Goal: Task Accomplishment & Management: Manage account settings

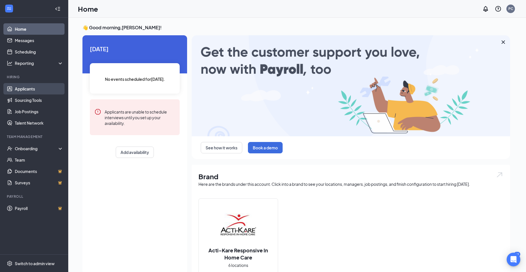
click at [26, 88] on link "Applicants" at bounding box center [39, 88] width 49 height 11
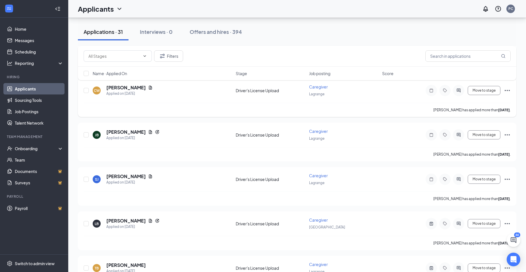
scroll to position [284, 0]
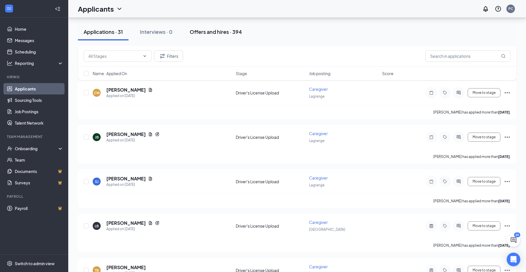
click at [222, 31] on div "Offers and hires · 394" at bounding box center [216, 31] width 52 height 7
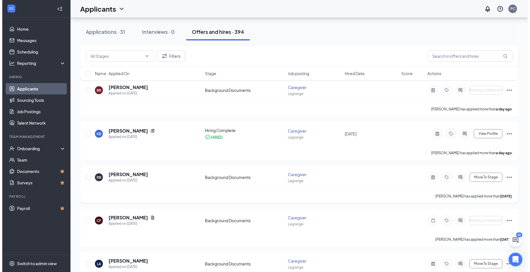
scroll to position [114, 0]
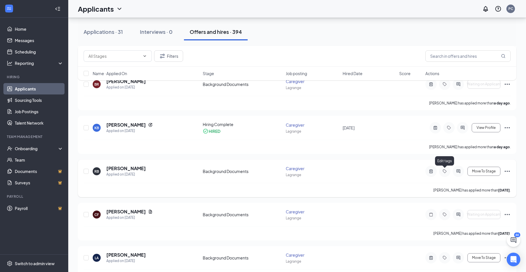
click at [446, 171] on icon "Tag" at bounding box center [444, 171] width 7 height 5
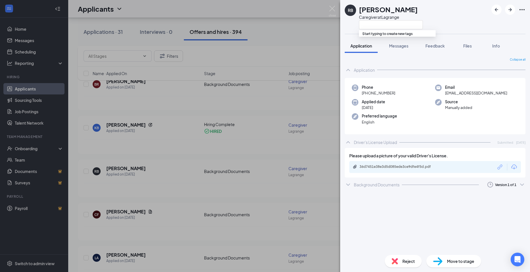
click at [514, 166] on icon "Download" at bounding box center [514, 166] width 7 height 7
click at [172, 175] on div "RB [PERSON_NAME] Caregiver at Lagrange Add a tag Application Messages Feedback …" at bounding box center [265, 136] width 530 height 272
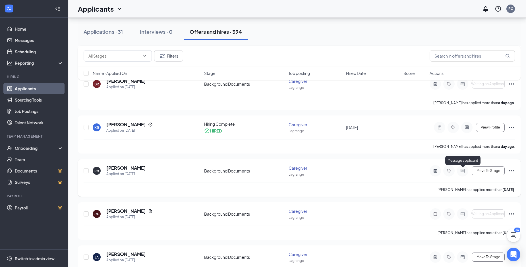
click at [463, 169] on icon "ActiveChat" at bounding box center [462, 171] width 4 height 4
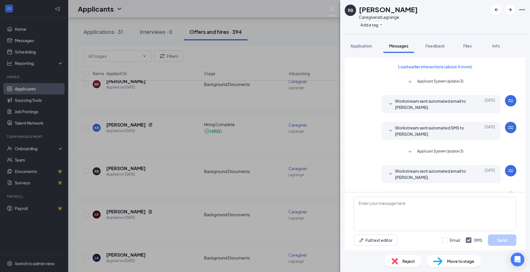
scroll to position [24, 0]
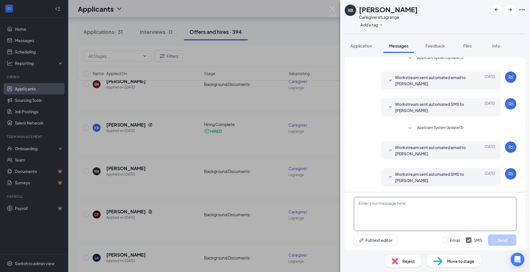
click at [393, 215] on textarea at bounding box center [435, 214] width 163 height 34
click at [454, 205] on textarea "could you take a picture of the front of your DL" at bounding box center [435, 214] width 163 height 34
type textarea "could you take a picture of the front of your DL. For your Background Documents…"
drag, startPoint x: 505, startPoint y: 240, endPoint x: 530, endPoint y: 179, distance: 65.2
click at [512, 234] on button "Send" at bounding box center [502, 239] width 28 height 11
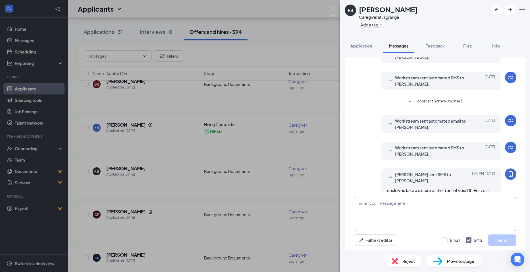
scroll to position [66, 0]
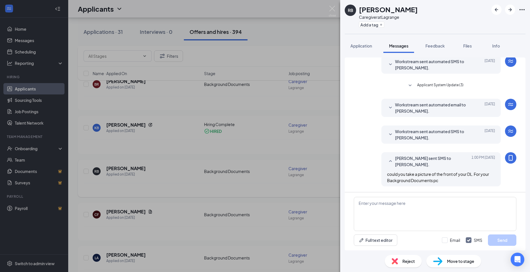
click at [237, 187] on div "RB [PERSON_NAME] Caregiver at Lagrange Add a tag Application Messages Feedback …" at bounding box center [265, 136] width 530 height 272
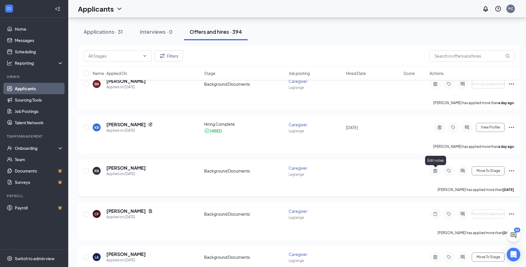
click at [435, 171] on icon "ActiveNote" at bounding box center [435, 171] width 7 height 5
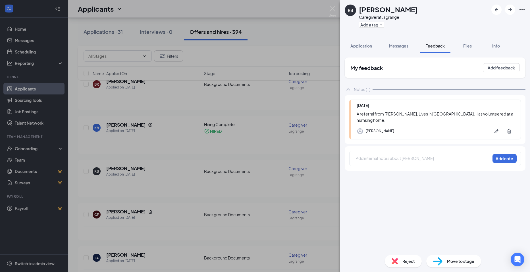
click at [258, 190] on div "RB [PERSON_NAME] Caregiver at Lagrange Add a tag Application Messages Feedback …" at bounding box center [265, 136] width 530 height 272
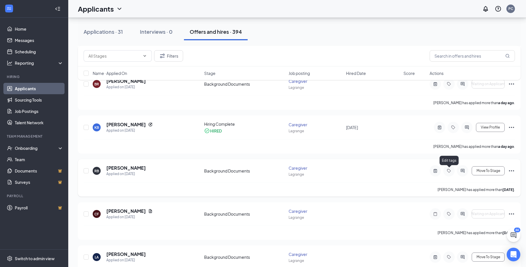
click at [449, 170] on icon "Tag" at bounding box center [448, 171] width 7 height 5
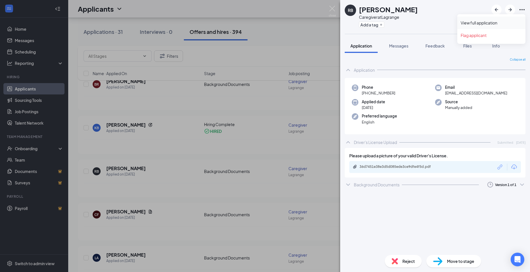
click at [480, 22] on link "View full application" at bounding box center [491, 23] width 61 height 6
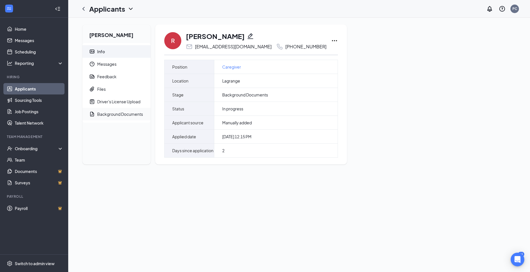
click at [118, 114] on div "Background Documents" at bounding box center [120, 114] width 46 height 6
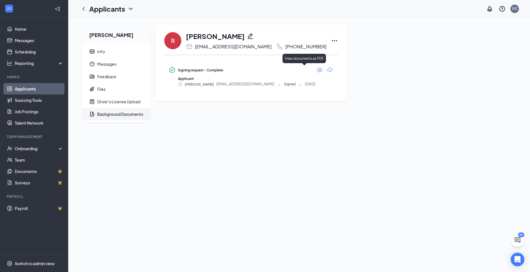
click at [317, 69] on icon "Eye" at bounding box center [320, 70] width 6 height 5
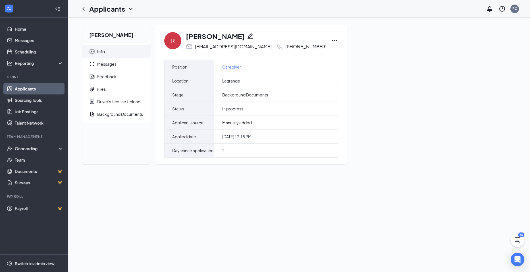
click at [132, 239] on div "Russell Boufford Info Messages Feedback Files Driver's License Upload Backgroun…" at bounding box center [299, 145] width 462 height 254
